Goal: Navigation & Orientation: Find specific page/section

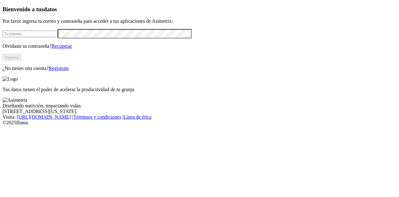
type input "[EMAIL_ADDRESS][DOMAIN_NAME]"
click at [21, 60] on button "Ingresa" at bounding box center [11, 57] width 19 height 7
